Goal: Information Seeking & Learning: Learn about a topic

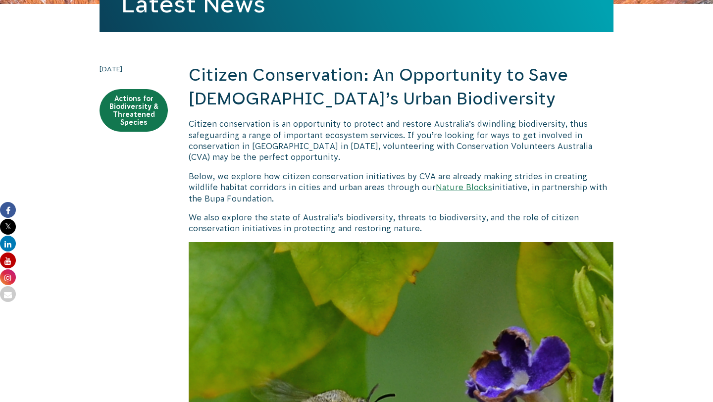
scroll to position [245, 0]
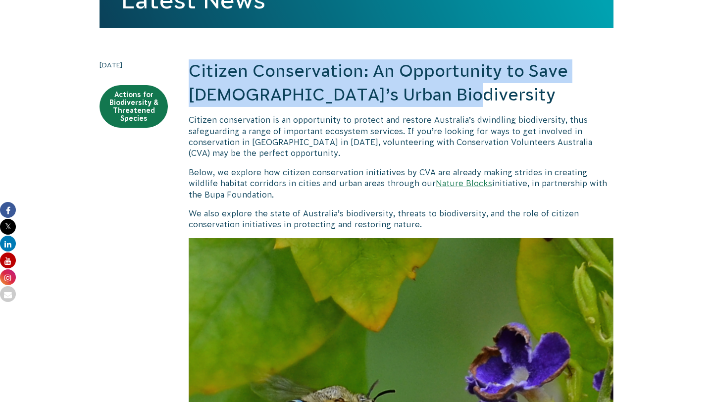
drag, startPoint x: 451, startPoint y: 98, endPoint x: 188, endPoint y: 73, distance: 264.0
click at [189, 73] on h2 "Citizen Conservation: An Opportunity to Save [DEMOGRAPHIC_DATA]’s Urban Biodive…" at bounding box center [401, 82] width 425 height 47
copy h2 "Citizen Conservation: An Opportunity to Save [DEMOGRAPHIC_DATA]’s Urban Biodive…"
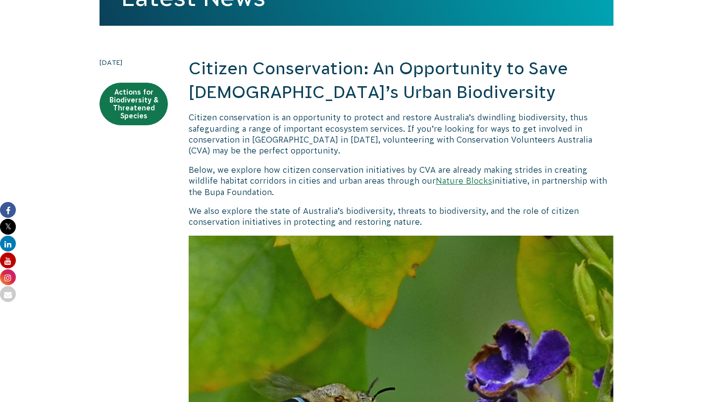
scroll to position [251, 0]
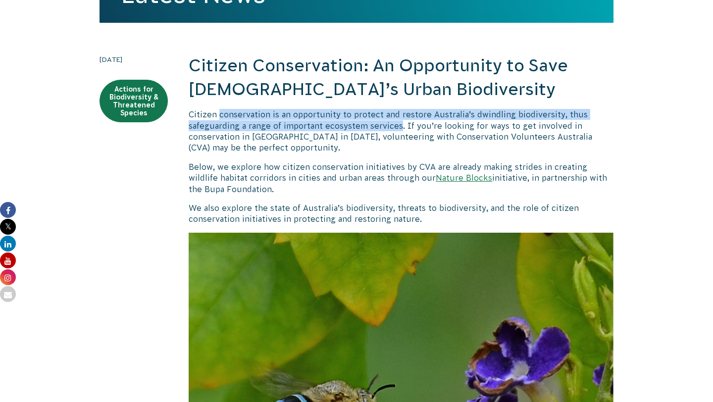
drag, startPoint x: 398, startPoint y: 127, endPoint x: 219, endPoint y: 116, distance: 180.0
click at [219, 116] on p "Citizen conservation is an opportunity to protect and restore Australia’s dwind…" at bounding box center [401, 131] width 425 height 45
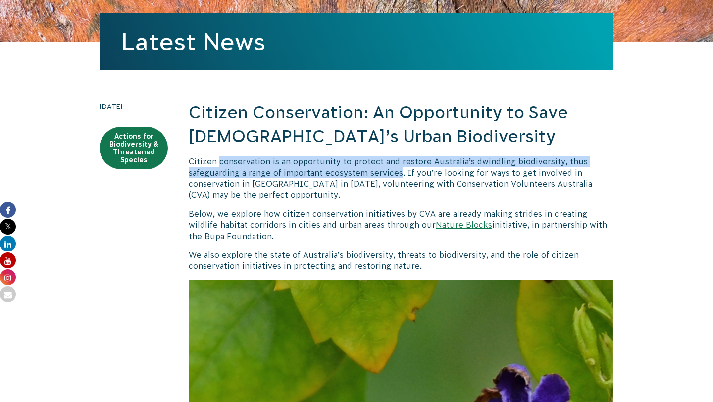
scroll to position [213, 0]
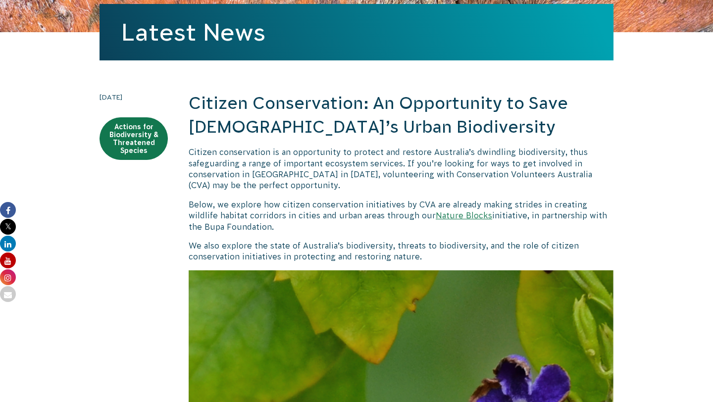
click at [413, 187] on p "Citizen conservation is an opportunity to protect and restore Australia’s dwind…" at bounding box center [401, 168] width 425 height 45
click at [414, 187] on p "Citizen conservation is an opportunity to protect and restore Australia’s dwind…" at bounding box center [401, 168] width 425 height 45
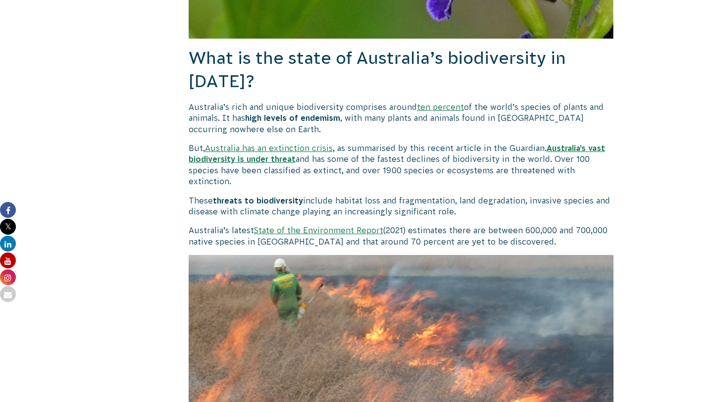
scroll to position [728, 0]
drag, startPoint x: 375, startPoint y: 189, endPoint x: 389, endPoint y: 190, distance: 13.9
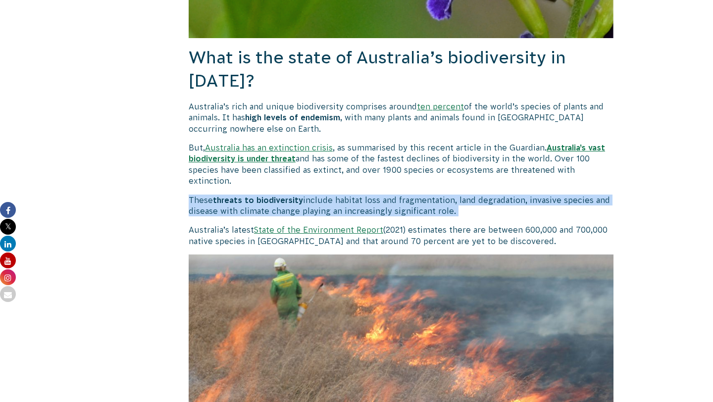
drag, startPoint x: 336, startPoint y: 193, endPoint x: 456, endPoint y: 218, distance: 123.2
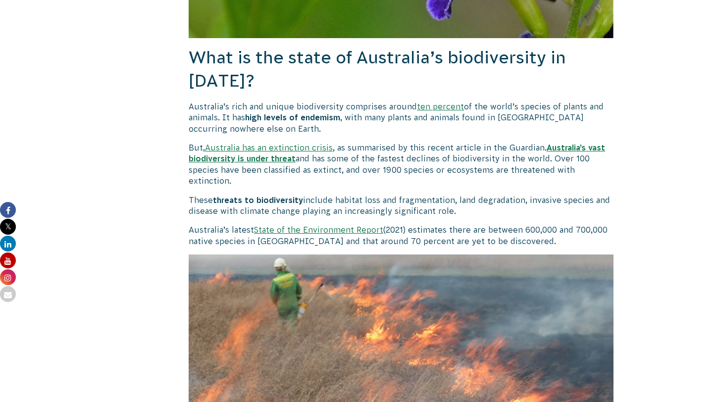
click at [565, 240] on p "Australia’s latest State of the Environment Report (2021) estimates there are b…" at bounding box center [401, 235] width 425 height 22
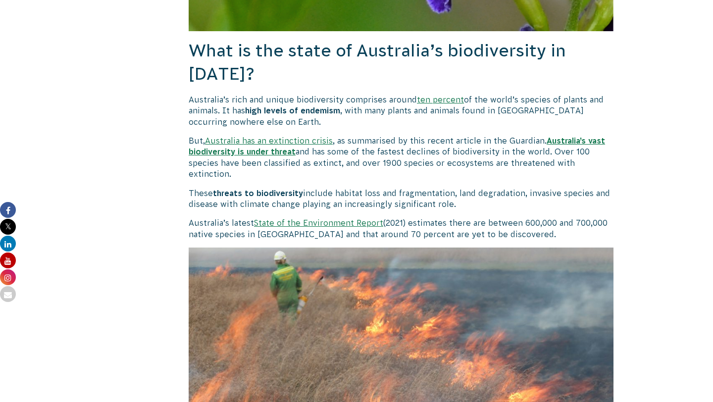
scroll to position [738, 0]
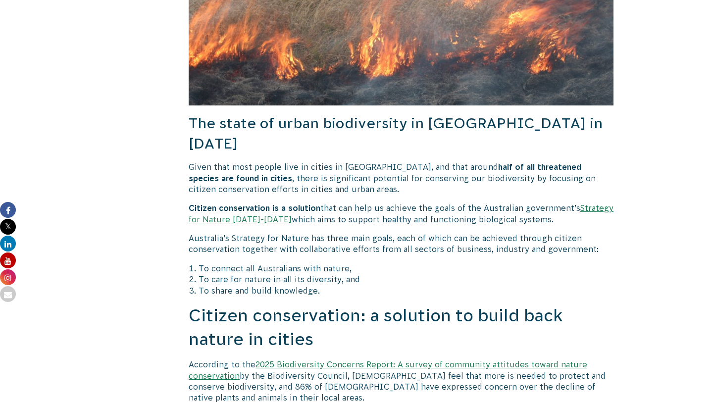
scroll to position [1117, 0]
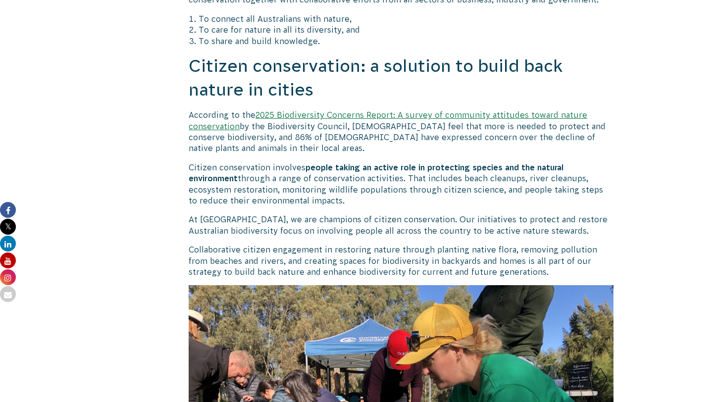
scroll to position [1368, 0]
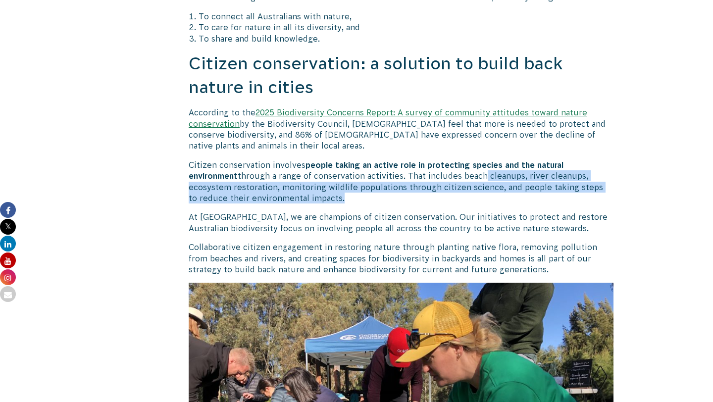
drag, startPoint x: 485, startPoint y: 155, endPoint x: 492, endPoint y: 175, distance: 21.0
click at [492, 175] on p "Citizen conservation involves people taking an active role in protecting specie…" at bounding box center [401, 181] width 425 height 45
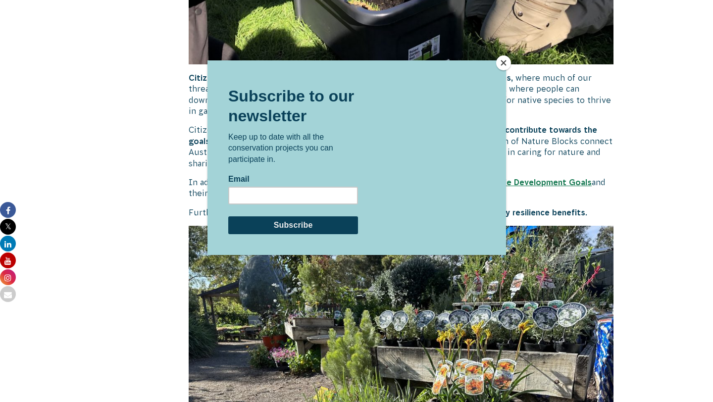
scroll to position [1914, 0]
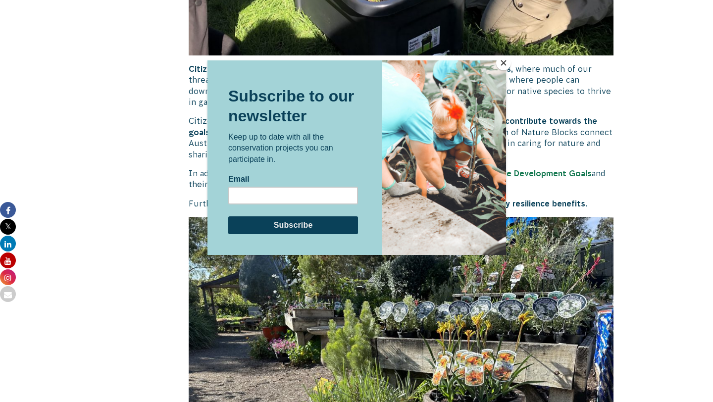
click at [504, 64] on button "Close" at bounding box center [503, 62] width 15 height 15
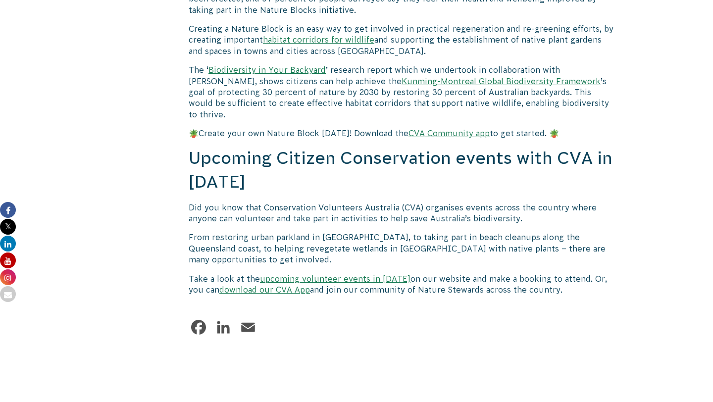
scroll to position [3254, 0]
